Goal: Transaction & Acquisition: Purchase product/service

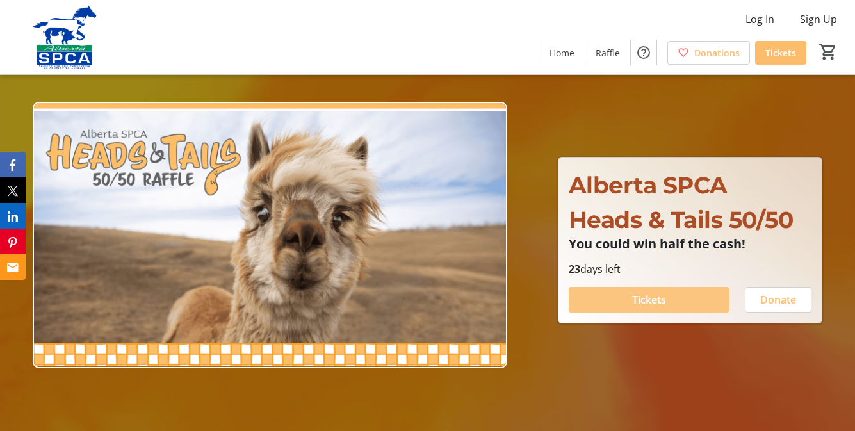
click at [665, 297] on span "Tickets" at bounding box center [649, 299] width 34 height 15
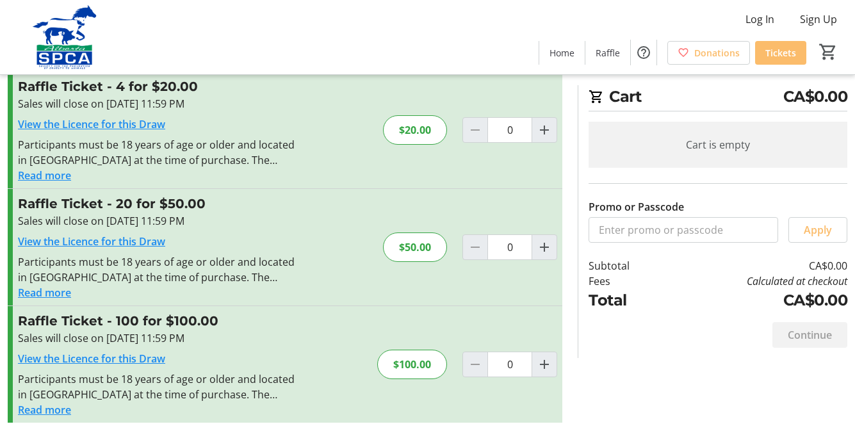
scroll to position [159, 0]
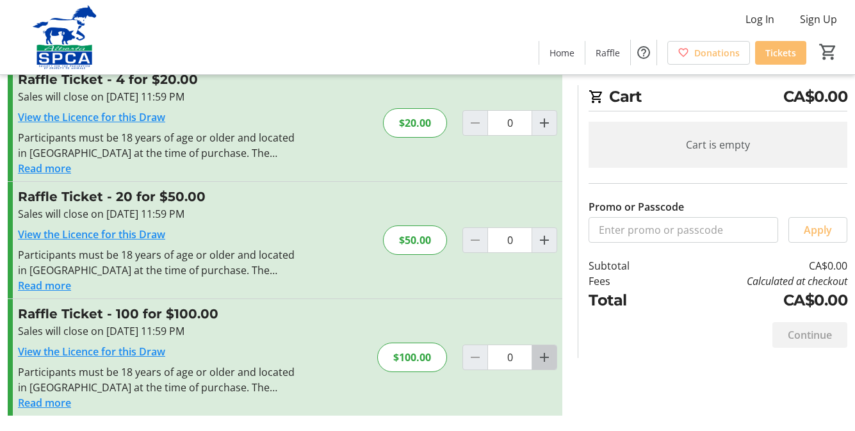
click at [543, 361] on mat-icon "Increment by one" at bounding box center [544, 357] width 15 height 15
type input "1"
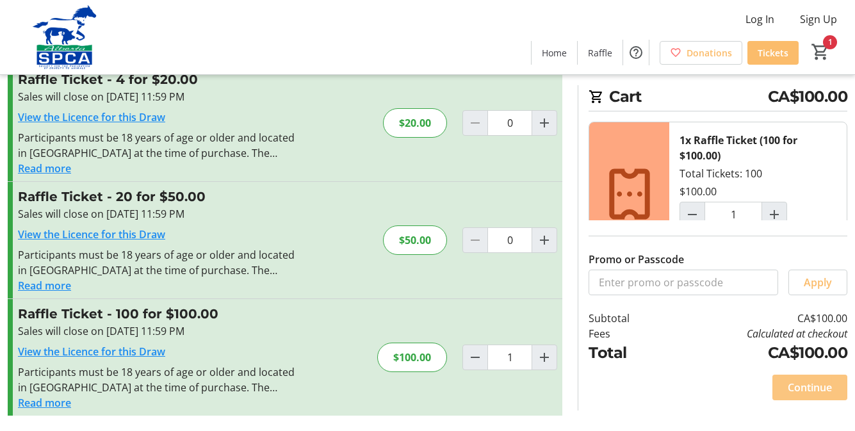
click at [808, 389] on span "Continue" at bounding box center [810, 387] width 44 height 15
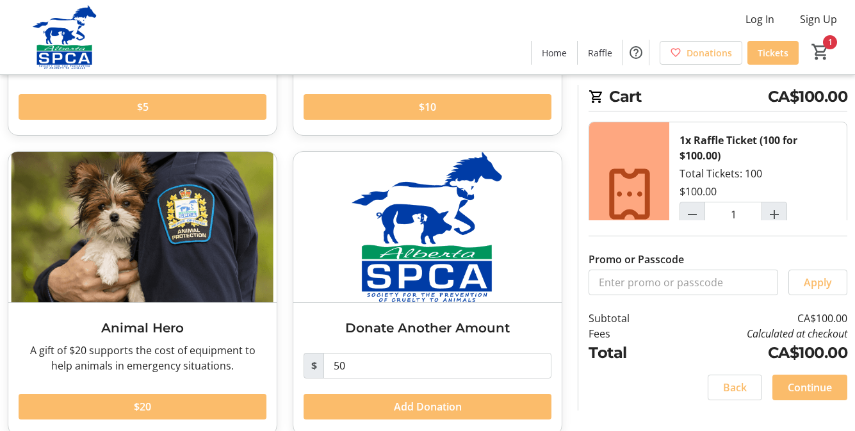
scroll to position [308, 0]
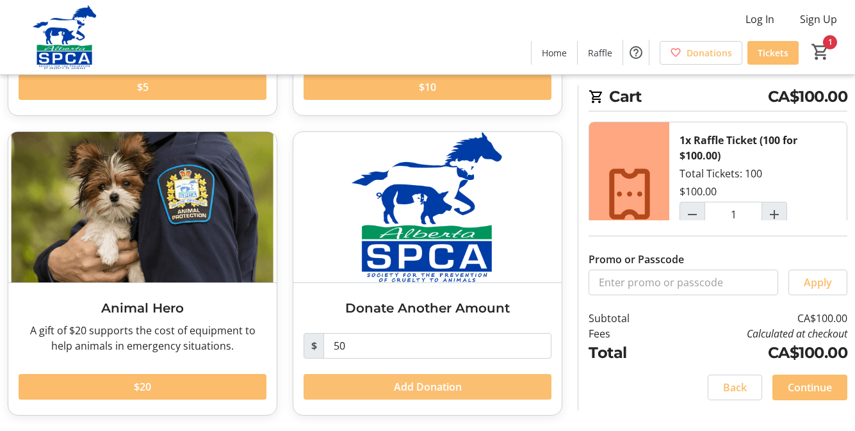
click at [436, 388] on span "Add Donation" at bounding box center [428, 386] width 68 height 15
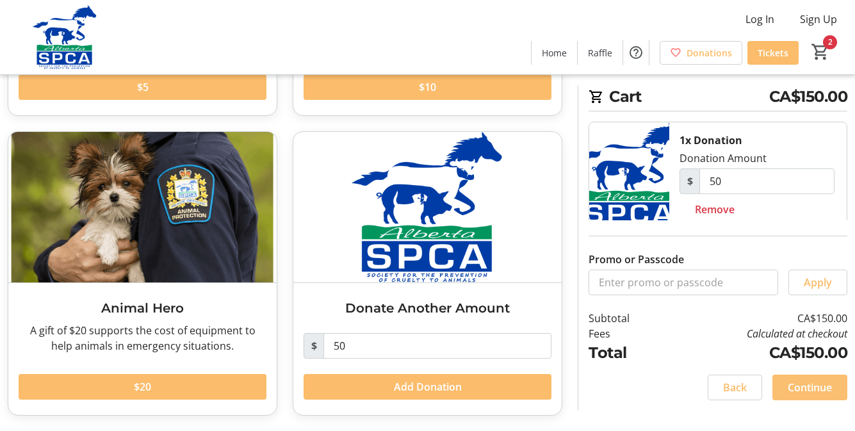
click at [790, 384] on span "Continue" at bounding box center [810, 387] width 44 height 15
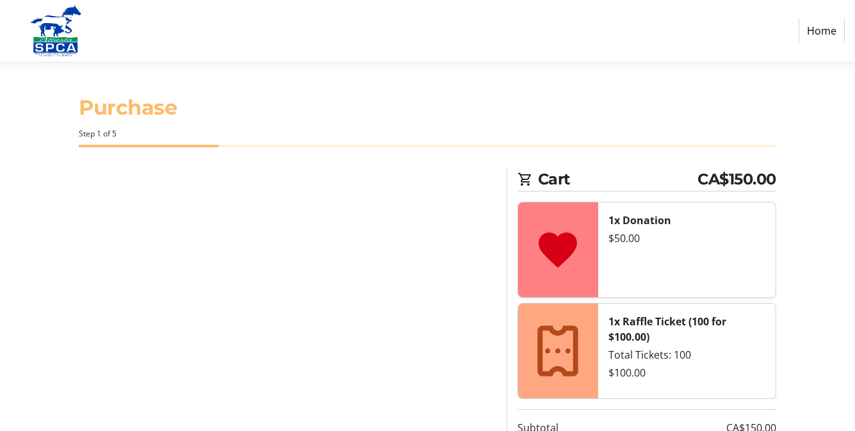
select select "CA"
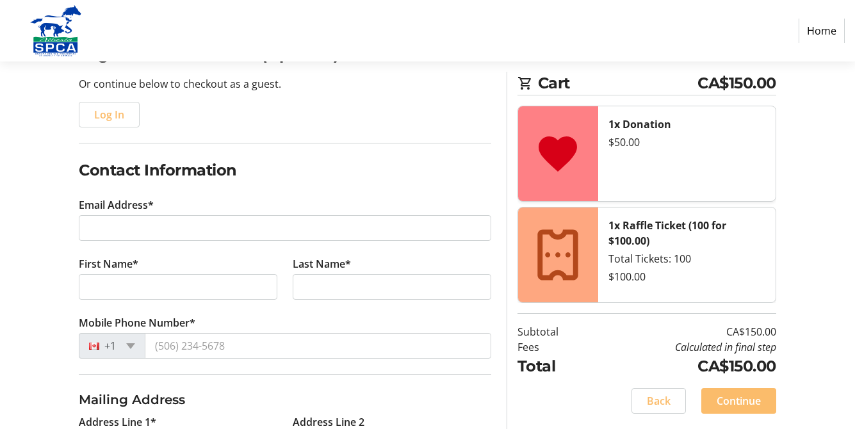
scroll to position [128, 0]
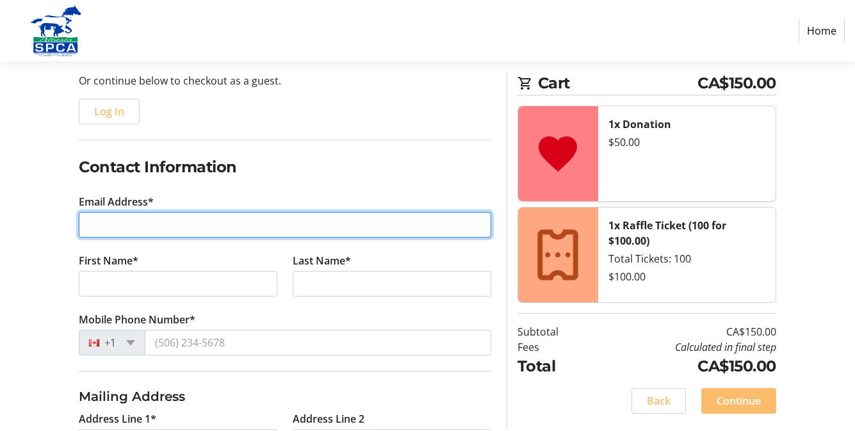
click at [105, 216] on input "Email Address*" at bounding box center [285, 225] width 413 height 26
type input "[EMAIL_ADDRESS][DOMAIN_NAME]"
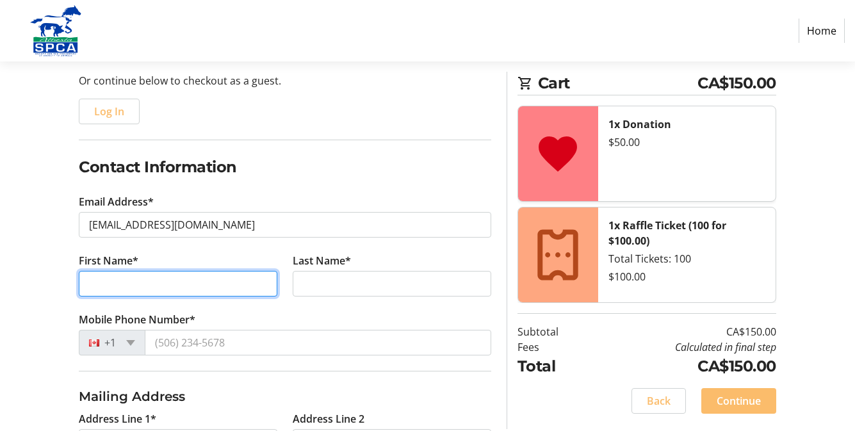
type input "[PERSON_NAME]"
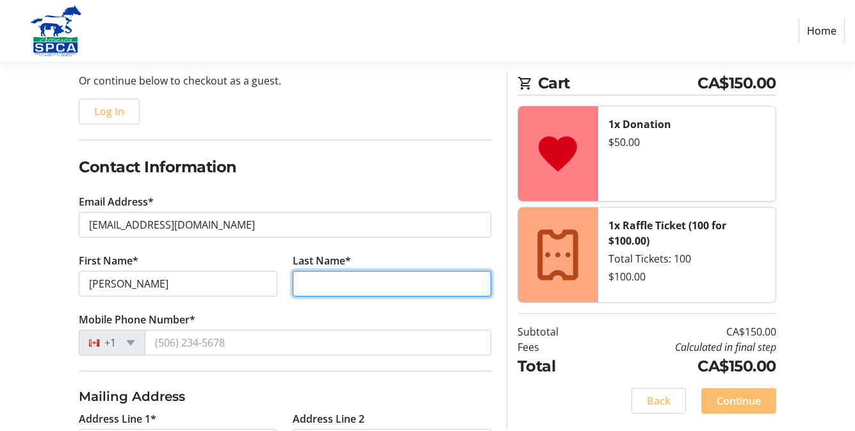
type input "salahub"
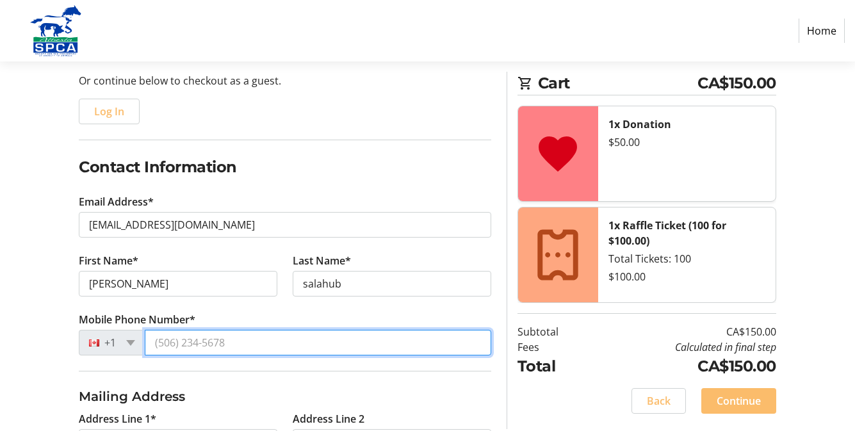
type input "[PHONE_NUMBER]"
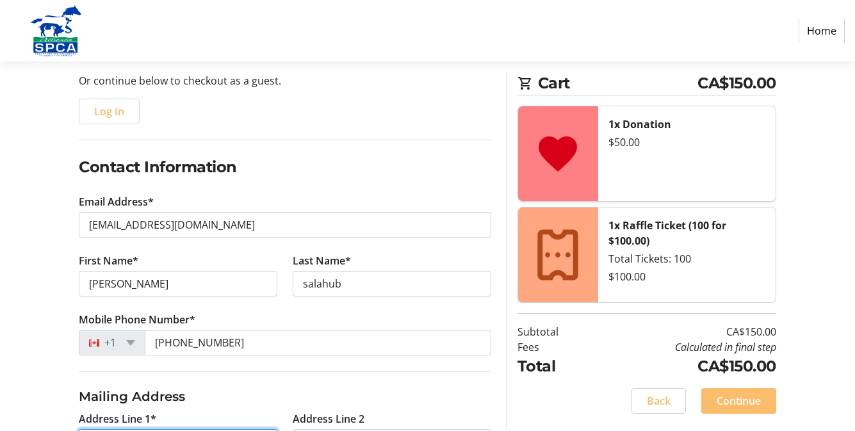
type input "53532"
type input "[STREET_ADDRESS]"
type input "[GEOGRAPHIC_DATA]"
select select "AB"
type input "T7E 3T7"
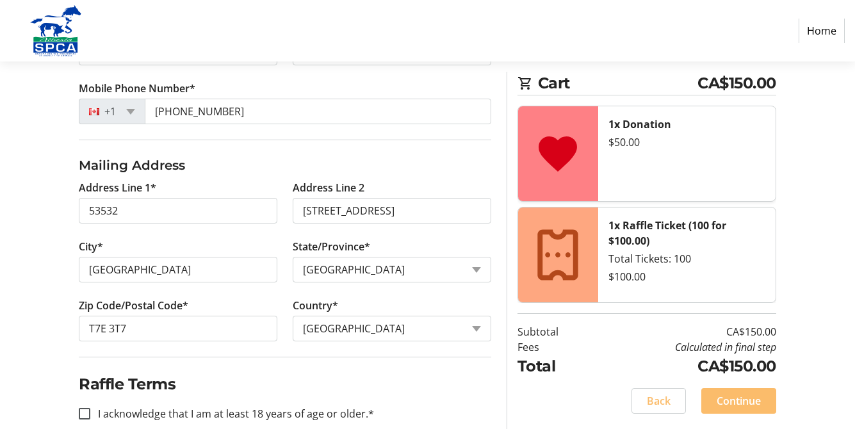
scroll to position [381, 0]
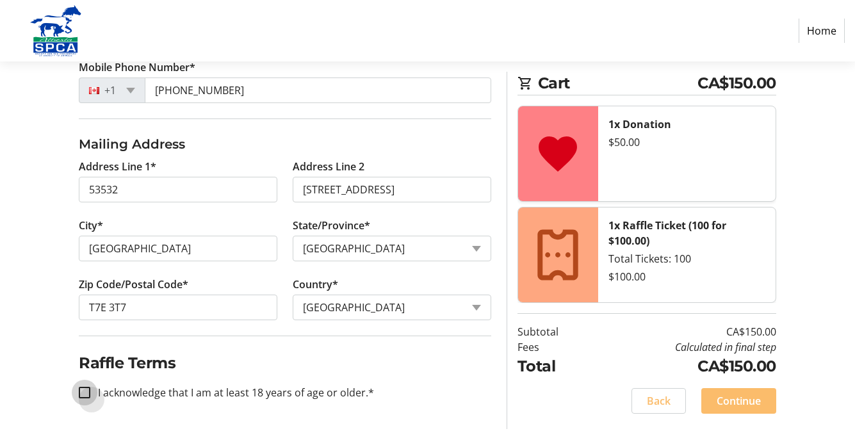
click at [85, 394] on input "I acknowledge that I am at least 18 years of age or older.*" at bounding box center [85, 393] width 12 height 12
checkbox input "true"
click at [751, 397] on span "Continue" at bounding box center [739, 400] width 44 height 15
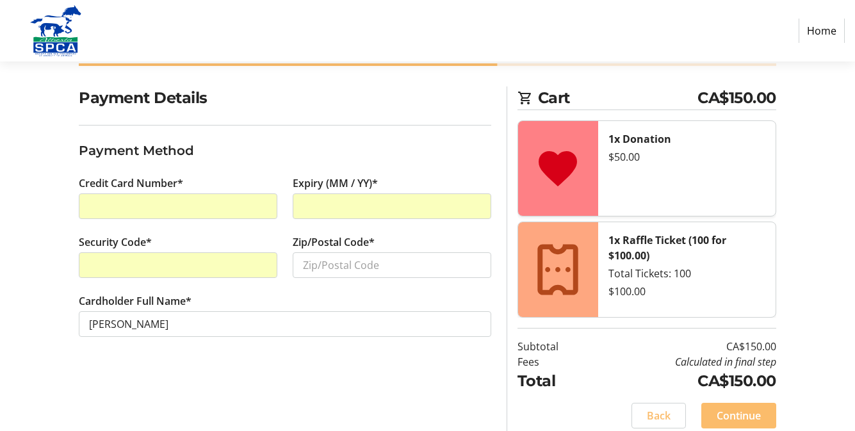
scroll to position [94, 0]
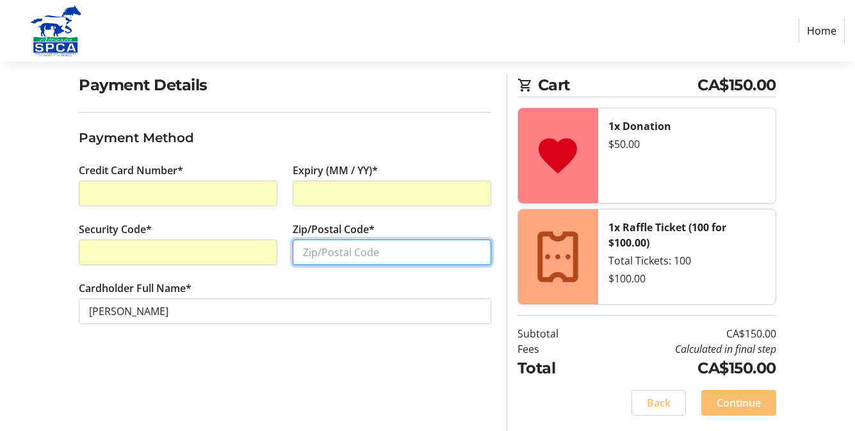
click at [352, 256] on input "Zip/Postal Code*" at bounding box center [392, 253] width 199 height 26
type input "t7e3t7"
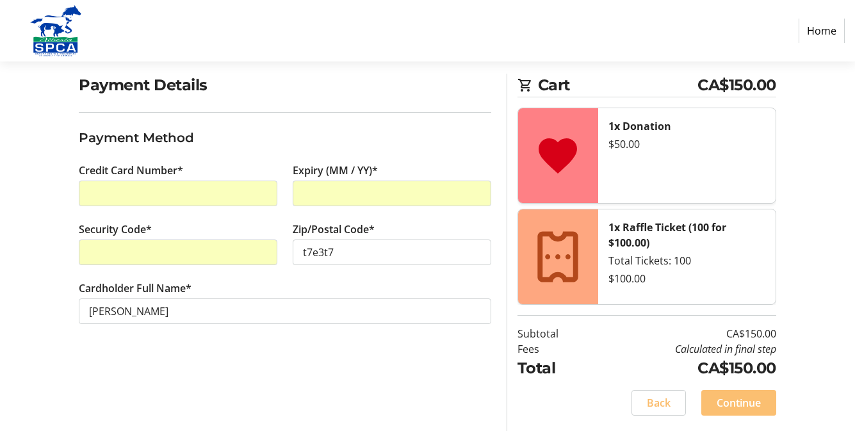
click at [753, 395] on span "Continue" at bounding box center [739, 402] width 44 height 15
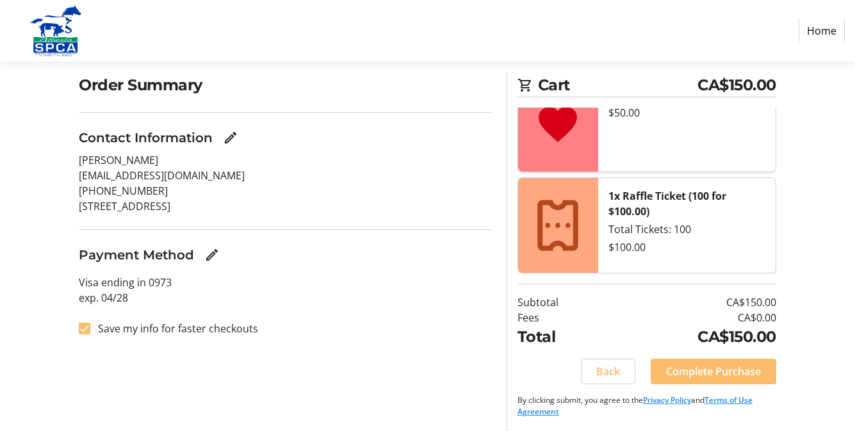
scroll to position [96, 0]
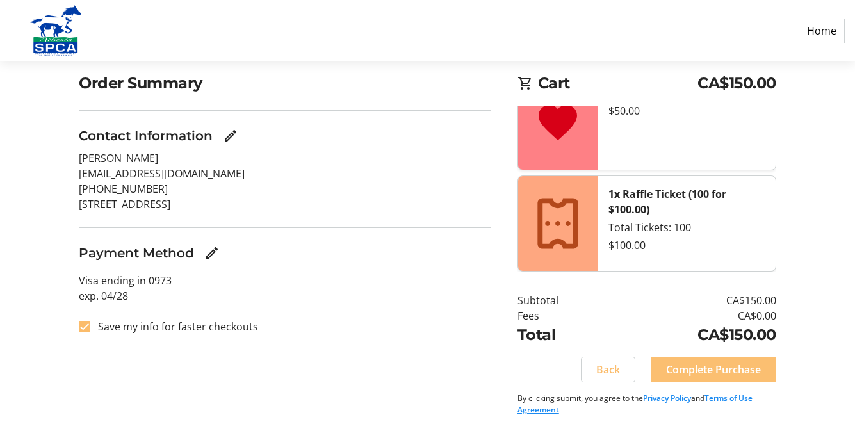
click at [701, 371] on span "Complete Purchase" at bounding box center [713, 369] width 95 height 15
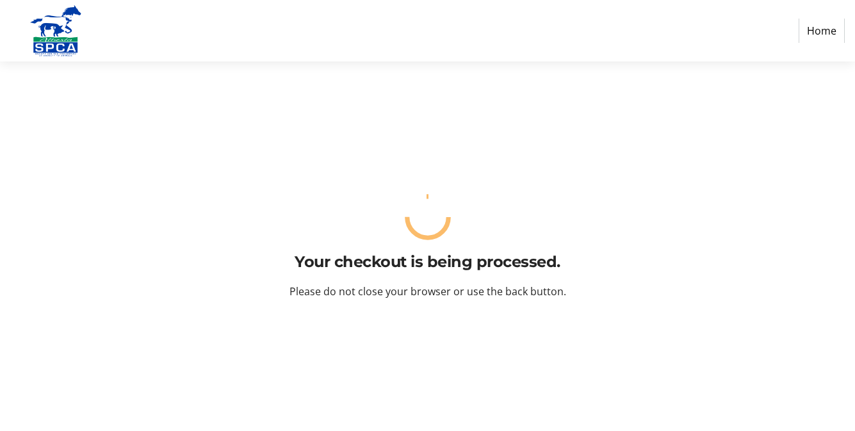
scroll to position [0, 0]
